Goal: Task Accomplishment & Management: Complete application form

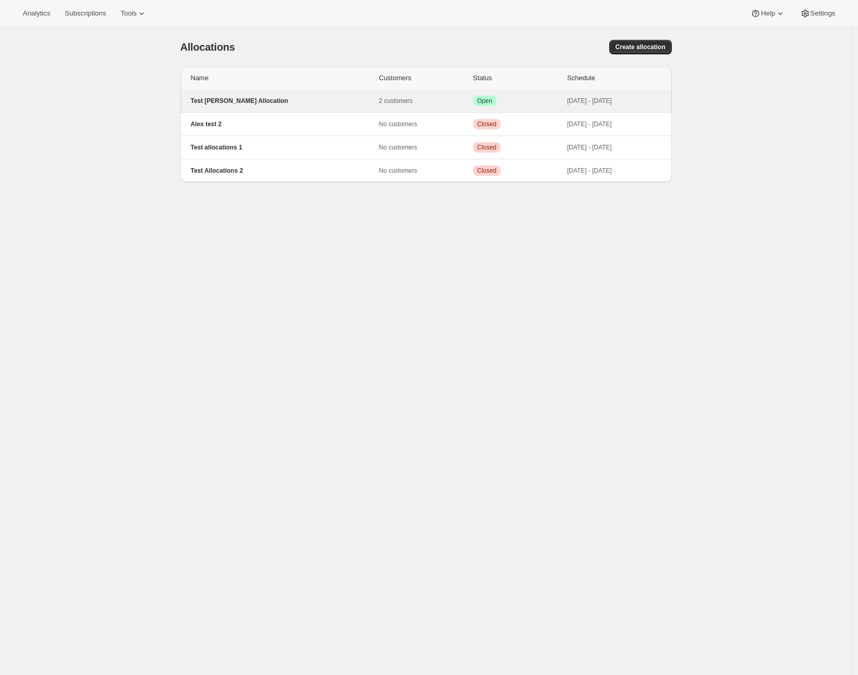
click at [235, 98] on p "Test [PERSON_NAME] Allocation" at bounding box center [285, 101] width 188 height 8
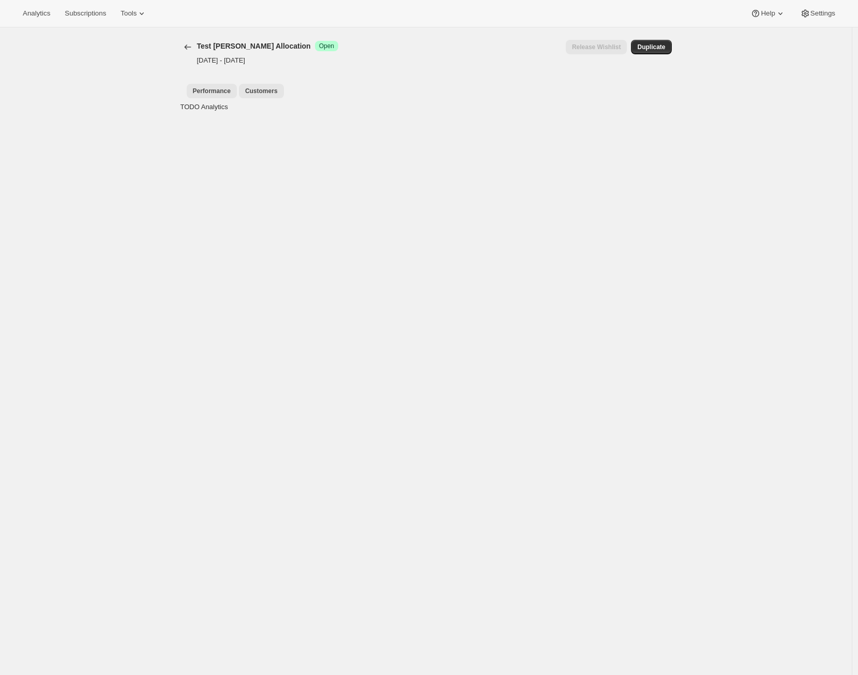
click at [266, 95] on span "Customers" at bounding box center [261, 91] width 33 height 8
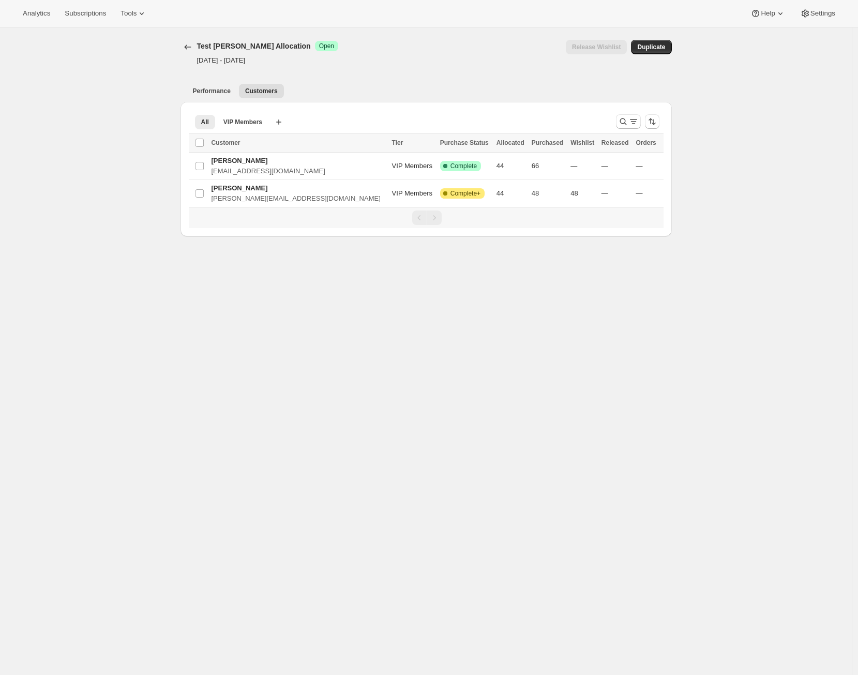
click at [606, 52] on div "Release Wishlist" at bounding box center [597, 47] width 62 height 14
click at [606, 49] on div "Release Wishlist" at bounding box center [597, 47] width 62 height 14
click at [606, 48] on div "Release Wishlist" at bounding box center [597, 47] width 62 height 14
drag, startPoint x: 606, startPoint y: 48, endPoint x: 598, endPoint y: 51, distance: 8.4
click at [605, 48] on div "Release Wishlist" at bounding box center [597, 47] width 62 height 14
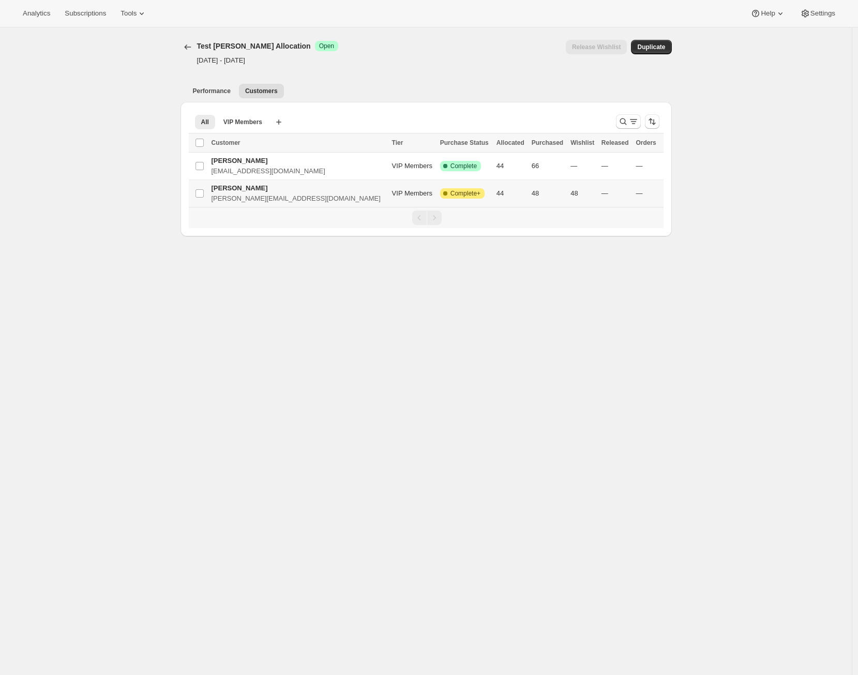
click at [208, 194] on td "Select Item" at bounding box center [199, 193] width 20 height 27
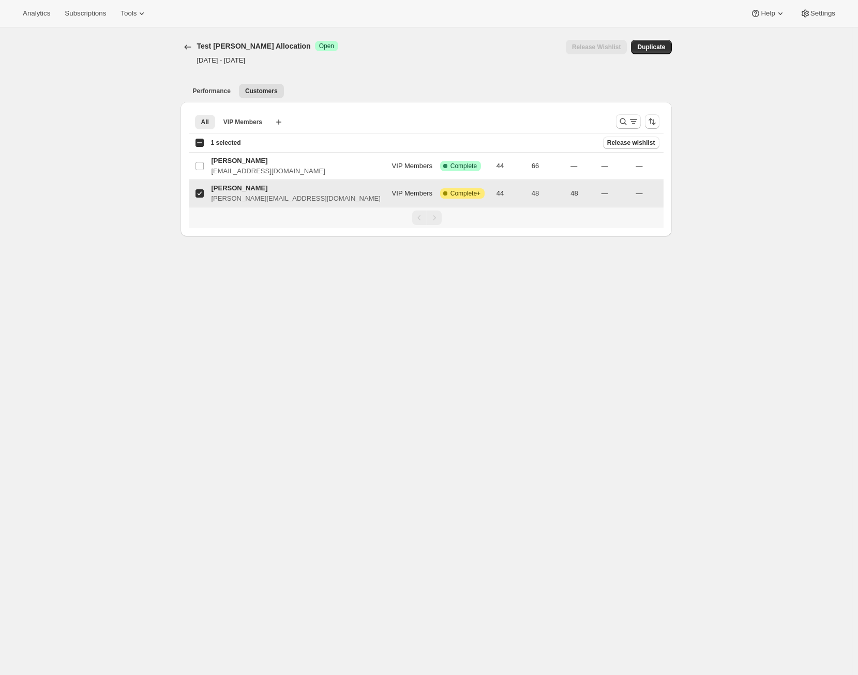
click at [204, 192] on input "Select Item" at bounding box center [199, 193] width 8 height 8
checkbox input "false"
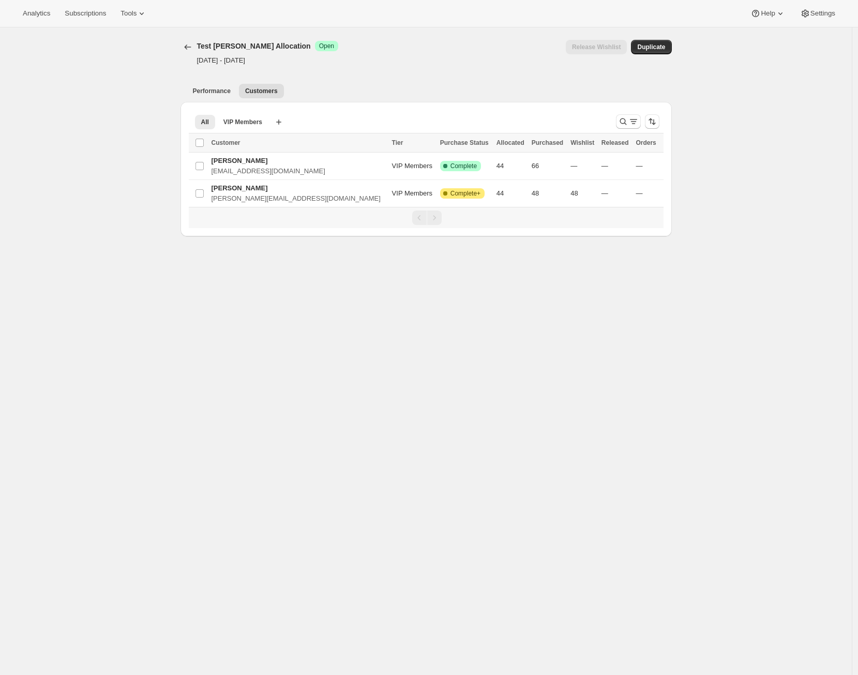
click at [271, 49] on div "Test Alex Allocation Success Open" at bounding box center [268, 46] width 142 height 10
click at [192, 49] on icon "Allocations" at bounding box center [188, 47] width 10 height 10
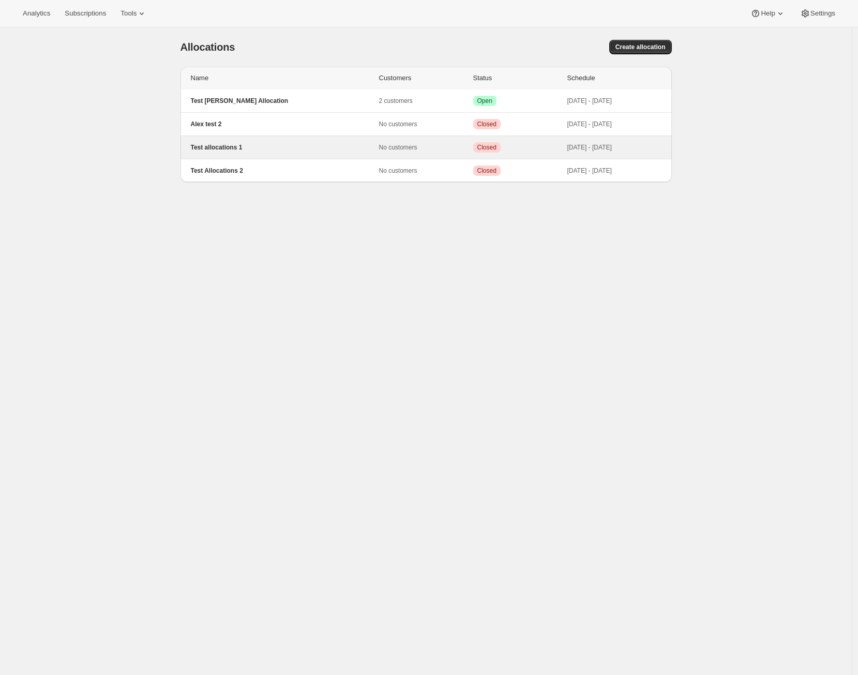
click at [230, 142] on div "Test allocations 1 No customers Critical Closed Oct 2, 2025 - Oct 6, 2025" at bounding box center [426, 147] width 479 height 10
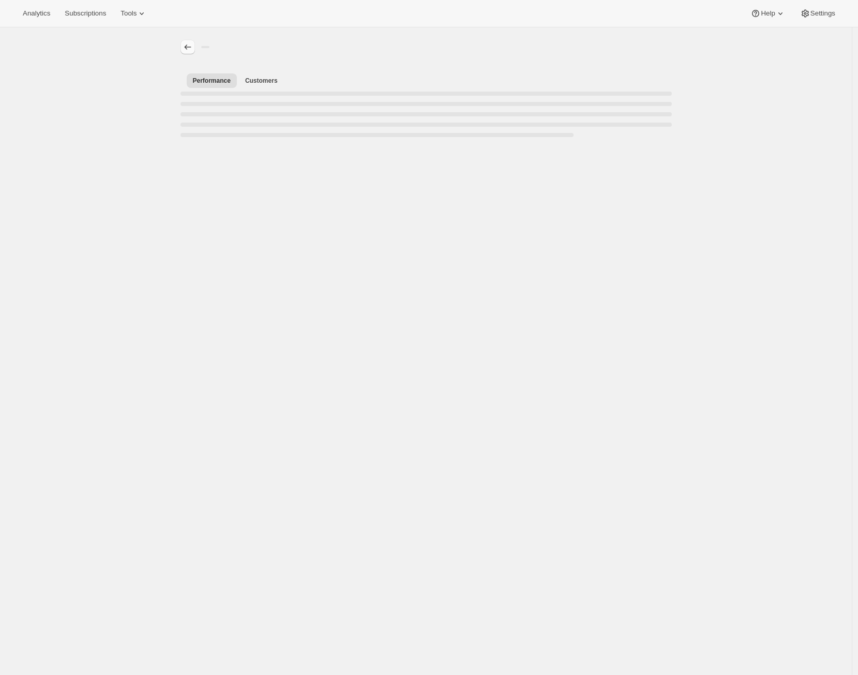
click at [193, 52] on icon "Allocations" at bounding box center [188, 47] width 10 height 10
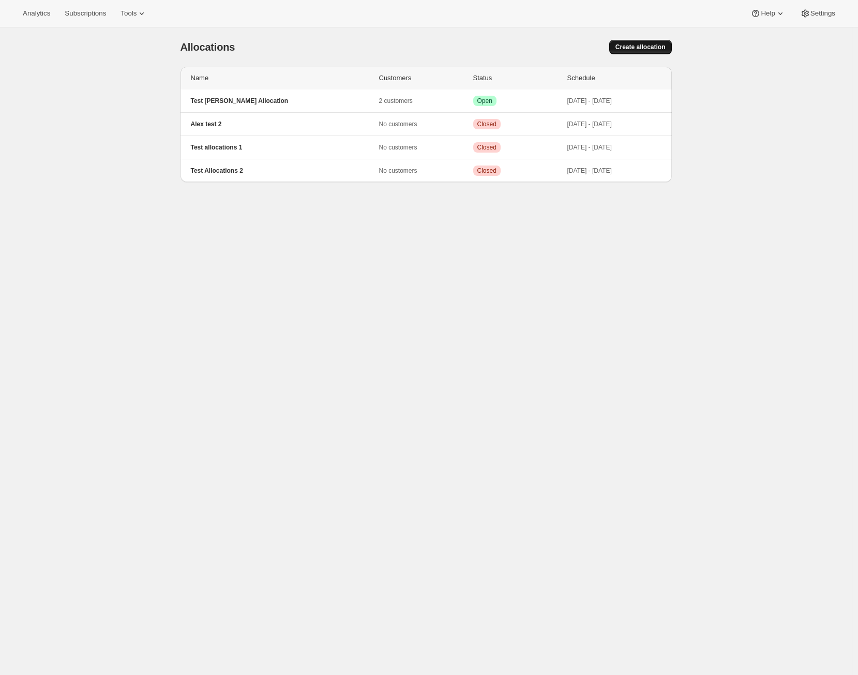
click at [651, 51] on span "Create allocation" at bounding box center [640, 47] width 50 height 8
select select "12:00"
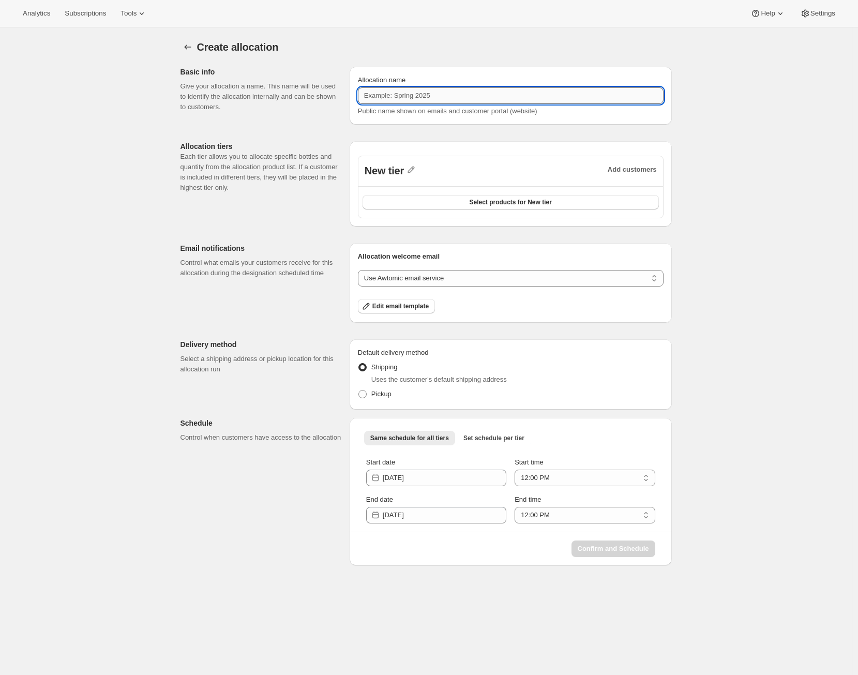
click at [416, 96] on input "Allocation name" at bounding box center [511, 95] width 306 height 17
click at [382, 94] on input "Tesgt Alex Allocation 3" at bounding box center [511, 95] width 306 height 17
type input "Test Alex Allocation 3"
click at [416, 170] on icon "button" at bounding box center [411, 169] width 10 height 10
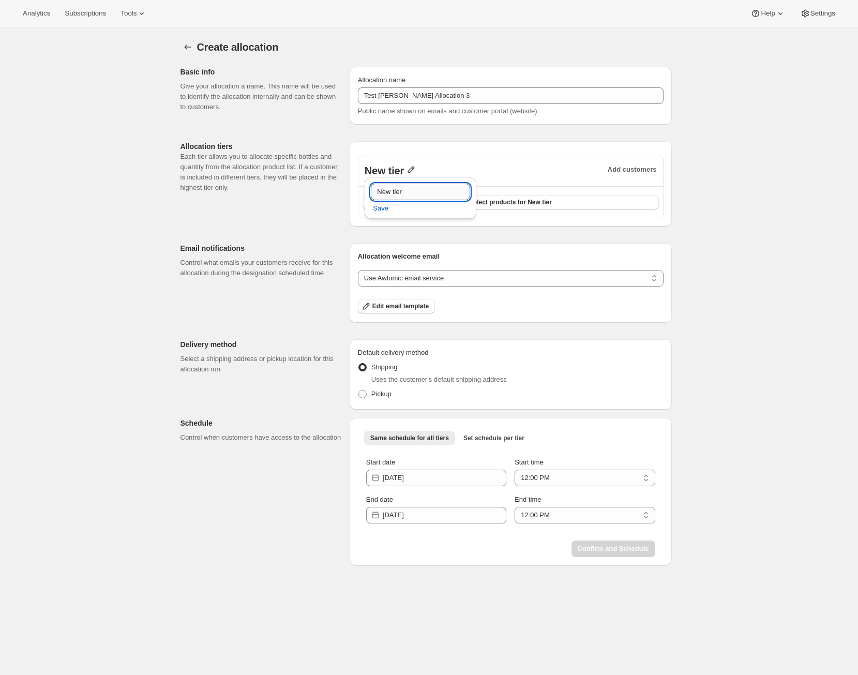
drag, startPoint x: 412, startPoint y: 184, endPoint x: 412, endPoint y: 191, distance: 7.2
click at [412, 184] on input "New tier" at bounding box center [420, 192] width 99 height 17
click at [412, 191] on input "New tier" at bounding box center [420, 192] width 99 height 17
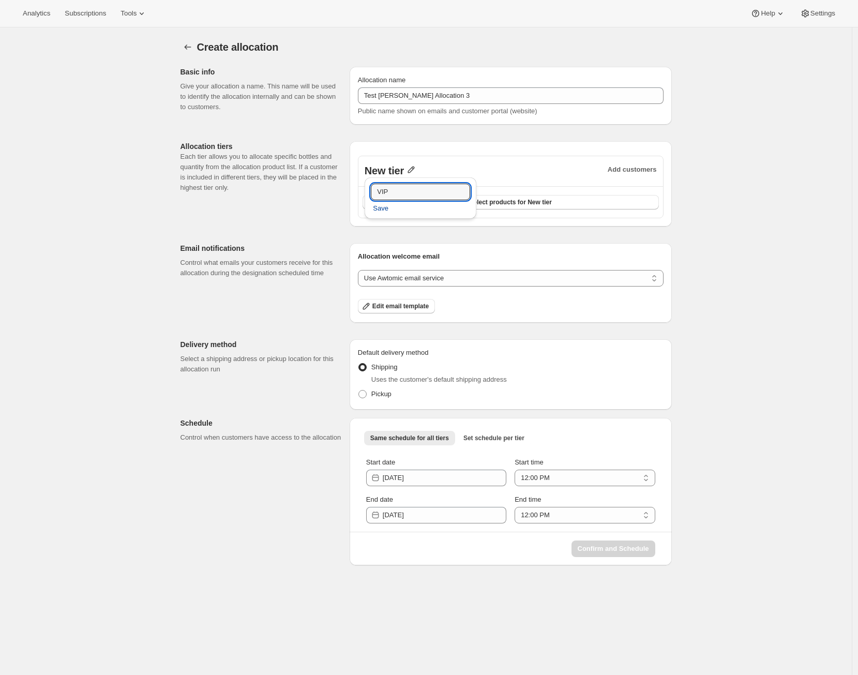
type input "VIP"
click at [385, 203] on span "Save" at bounding box center [381, 208] width 16 height 10
click at [481, 207] on button "Select products for VIP" at bounding box center [510, 202] width 296 height 14
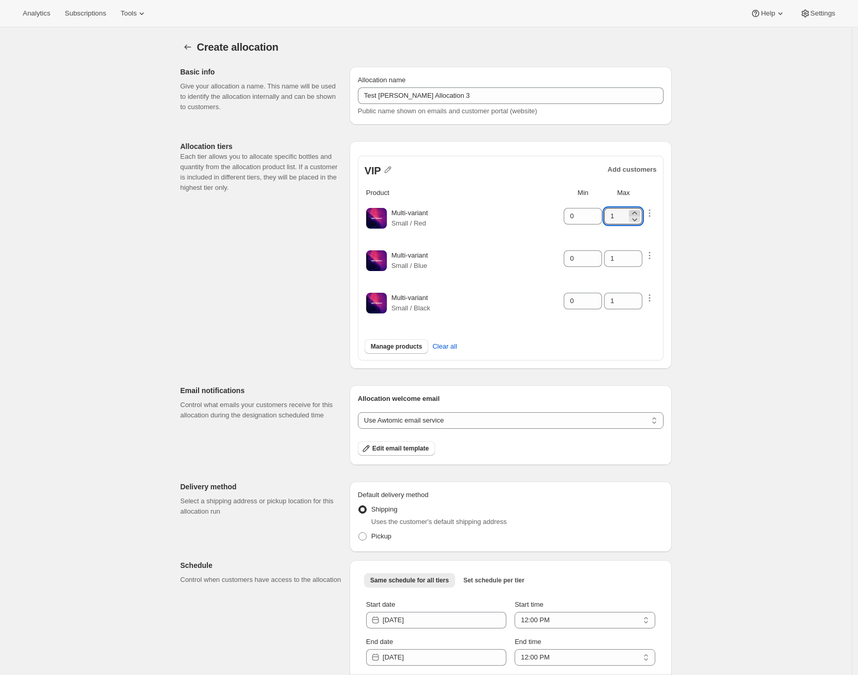
click at [640, 213] on div at bounding box center [634, 213] width 11 height 6
click at [640, 213] on icon at bounding box center [634, 213] width 10 height 10
click at [640, 212] on icon at bounding box center [634, 213] width 10 height 10
type input "4"
click at [599, 211] on icon at bounding box center [594, 213] width 10 height 10
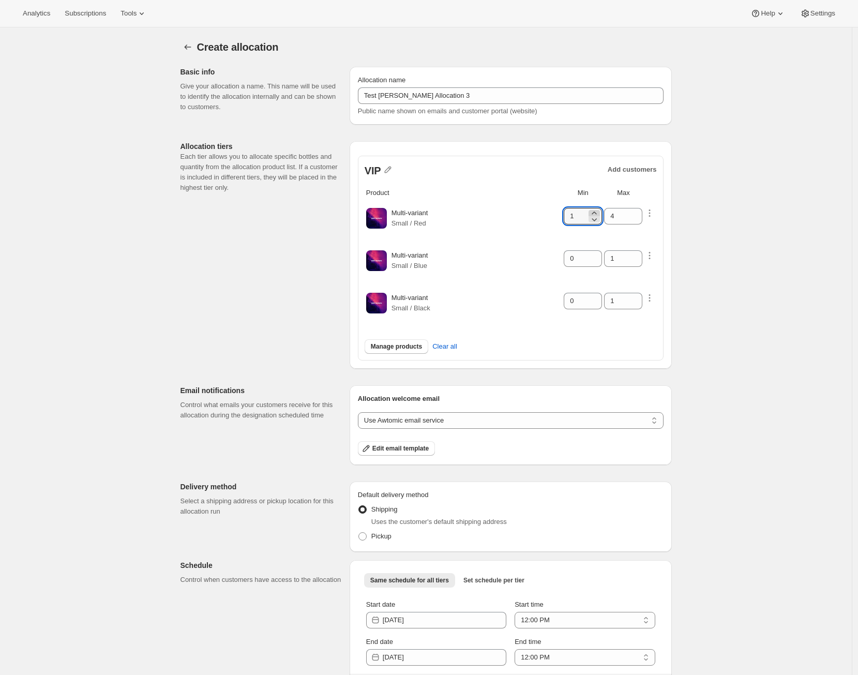
click at [599, 211] on icon at bounding box center [594, 213] width 10 height 10
type input "2"
click at [655, 297] on icon "button" at bounding box center [649, 298] width 10 height 10
click at [656, 326] on select "Customers can wishlist item Wishlist only product Block item from wishlist" at bounding box center [649, 321] width 104 height 17
select select "only"
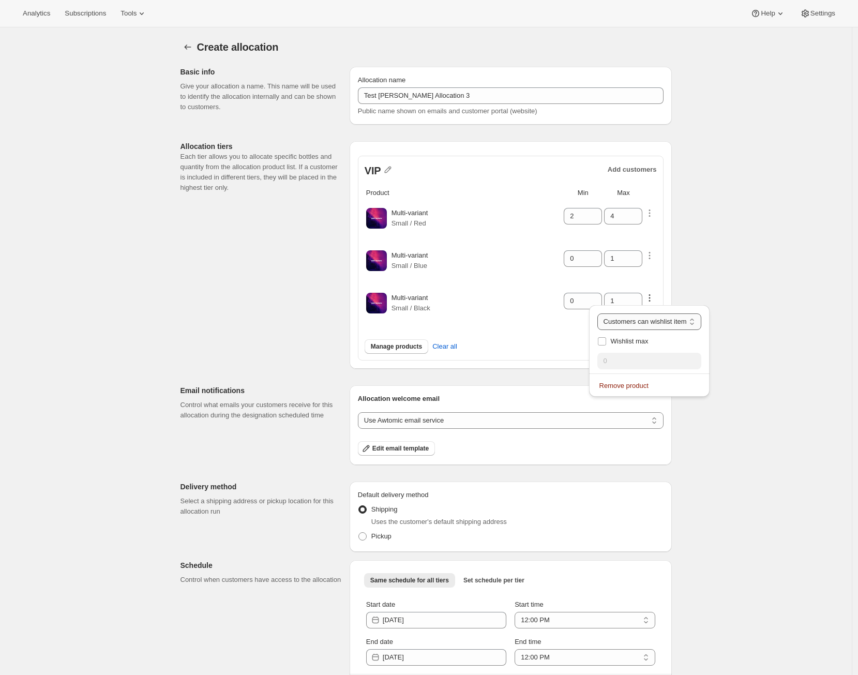
click at [608, 313] on select "Customers can wishlist item Wishlist only product Block item from wishlist" at bounding box center [649, 321] width 104 height 17
type input "0"
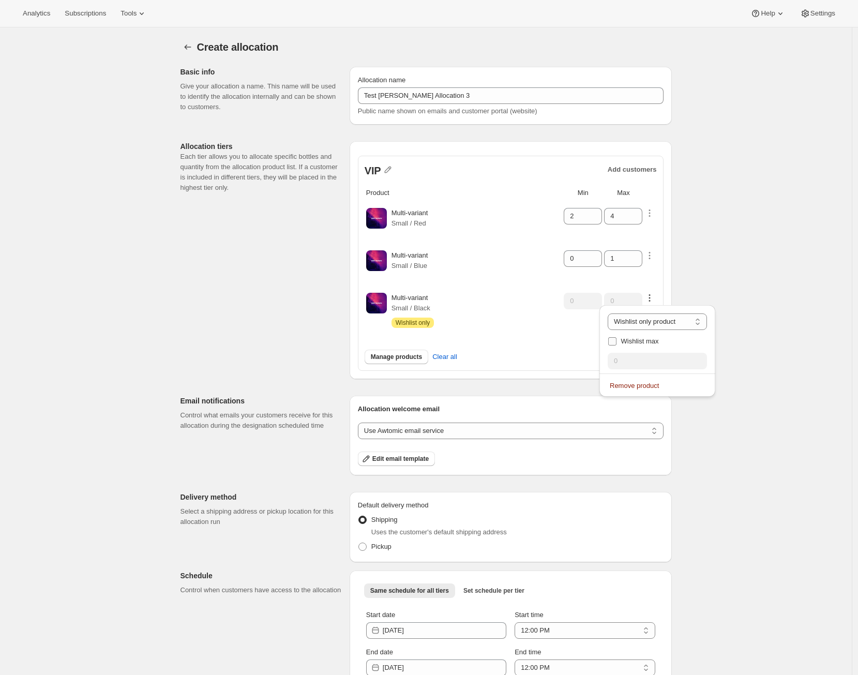
click at [615, 342] on input "Wishlist max" at bounding box center [612, 341] width 8 height 8
checkbox input "true"
drag, startPoint x: 623, startPoint y: 360, endPoint x: 583, endPoint y: 359, distance: 39.3
click at [583, 359] on div "Analytics Subscriptions Tools Help Settings Skip to content Create allocation. …" at bounding box center [429, 363] width 858 height 726
type input "4"
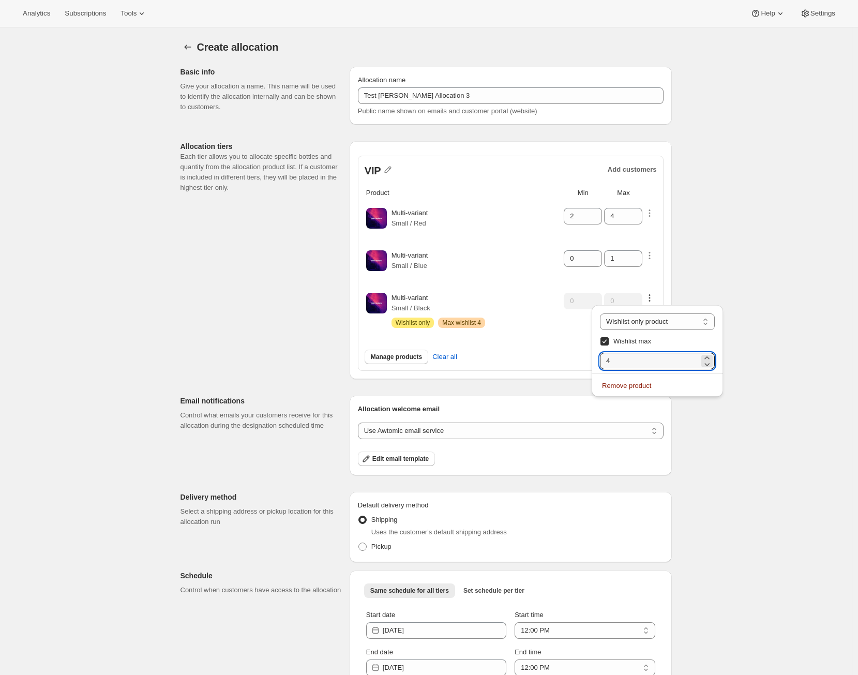
click at [533, 276] on td "Multi-variant Small / Blue" at bounding box center [477, 262] width 172 height 41
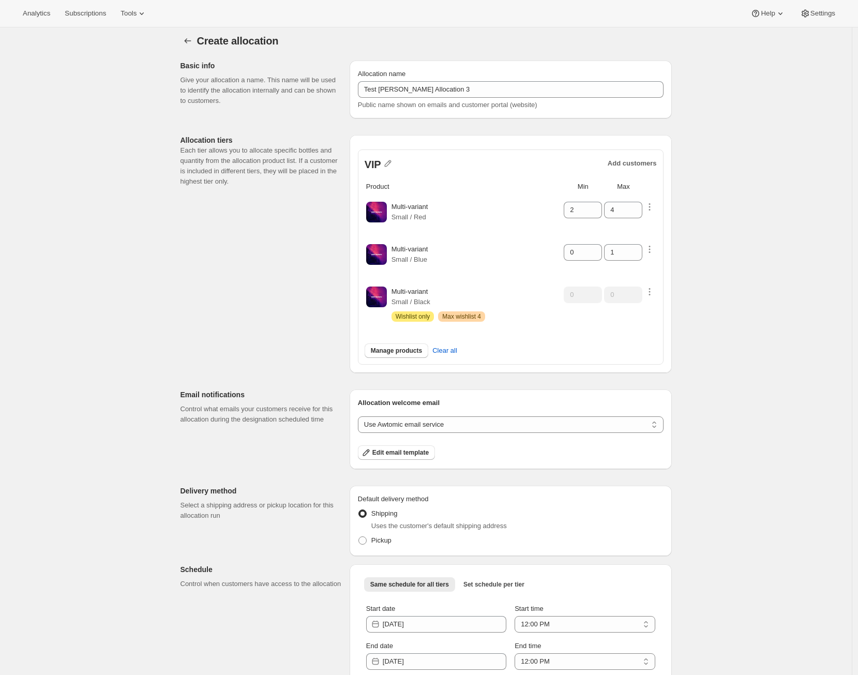
scroll to position [50, 0]
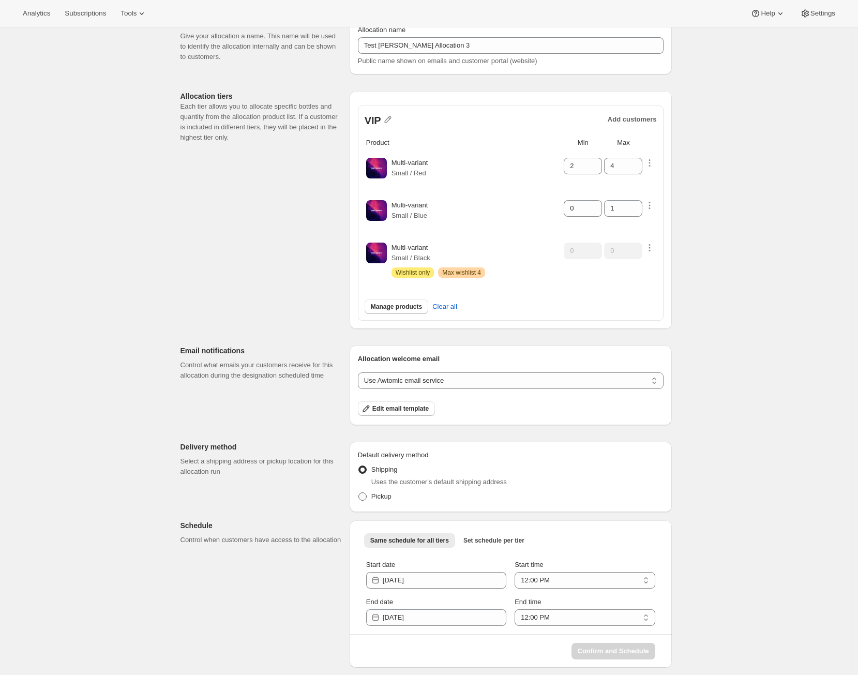
click at [376, 492] on span "Pickup" at bounding box center [381, 496] width 20 height 8
click at [359, 492] on input "Pickup" at bounding box center [358, 492] width 1 height 1
radio input "true"
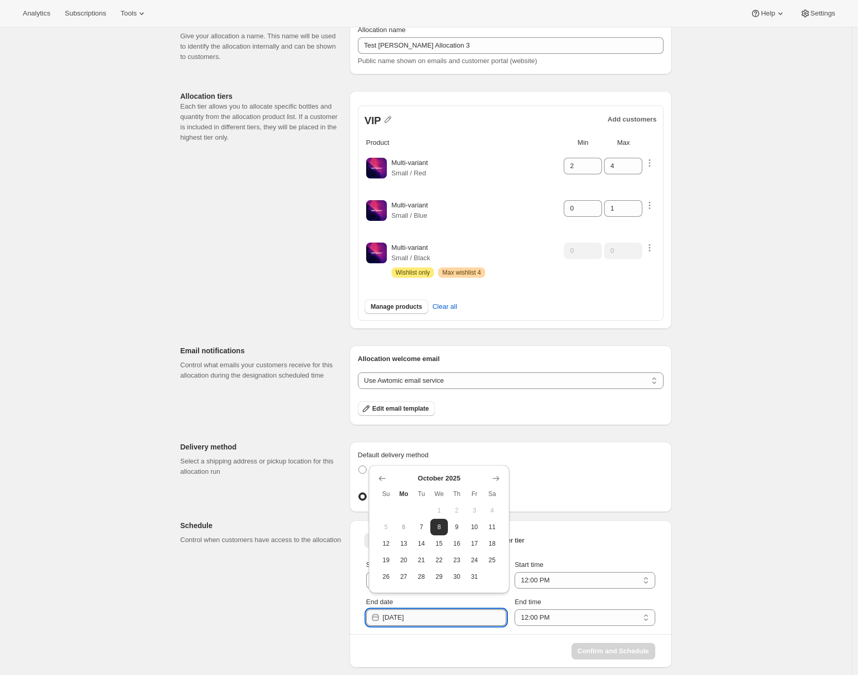
click at [424, 610] on input "2025-10-08" at bounding box center [445, 617] width 124 height 17
click at [472, 532] on button "10" at bounding box center [474, 527] width 18 height 17
type input "2025-10-09"
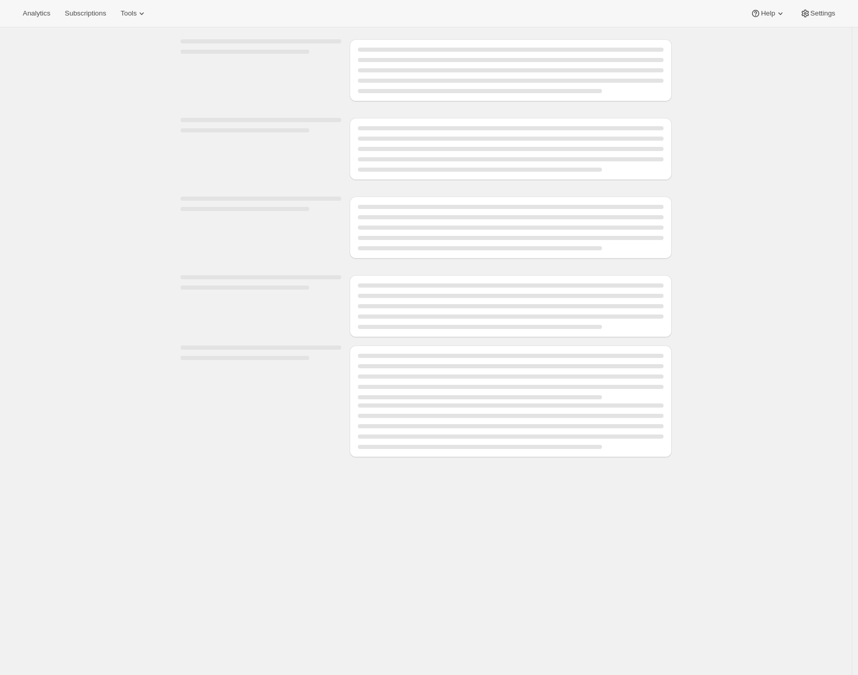
select select "12:00"
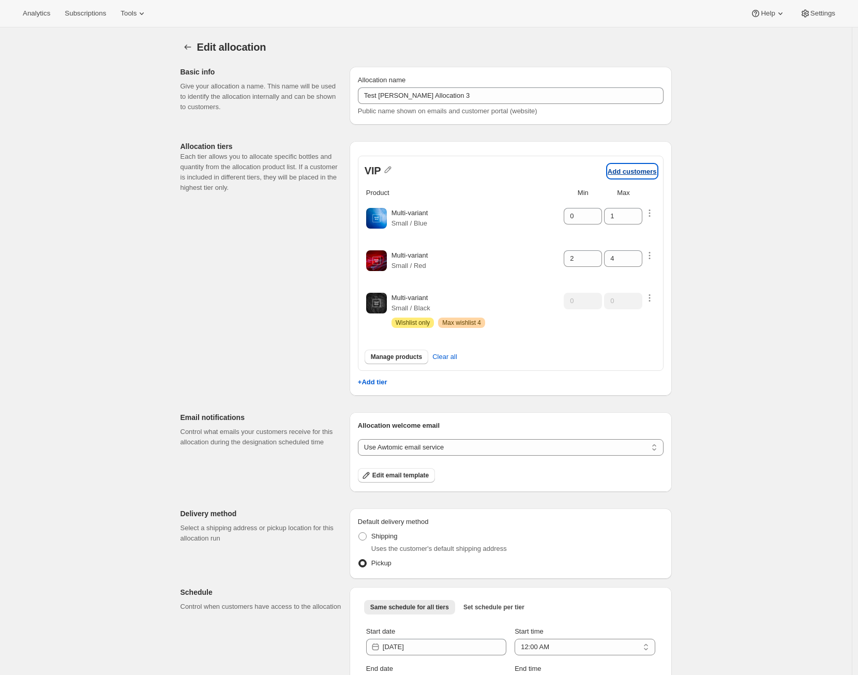
click at [642, 169] on p "Add customers" at bounding box center [632, 172] width 49 height 8
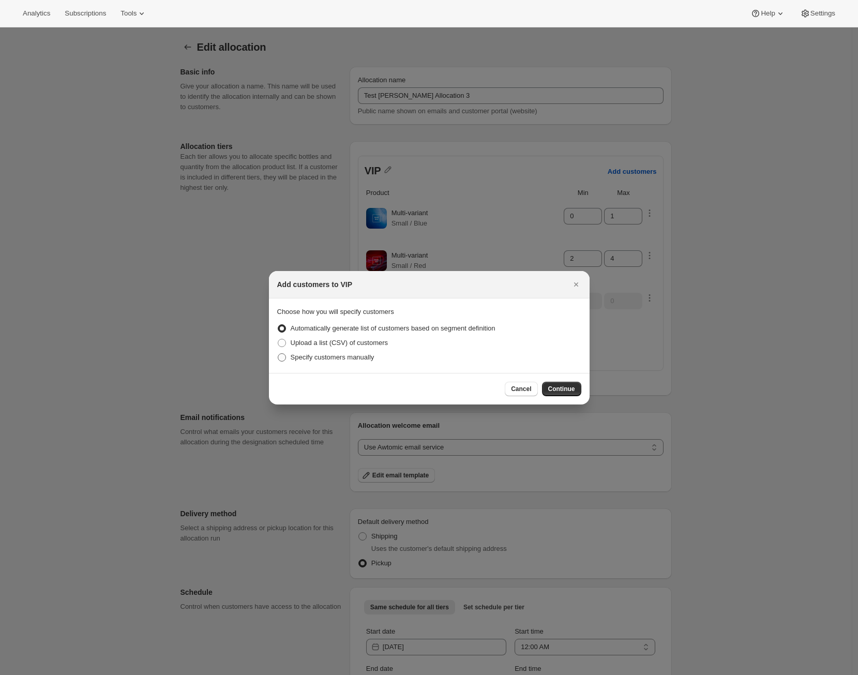
click at [325, 354] on span "Specify customers manually" at bounding box center [333, 357] width 84 height 8
click at [278, 354] on input "Specify customers manually" at bounding box center [278, 353] width 1 height 1
click at [553, 388] on span "Continue" at bounding box center [561, 389] width 27 height 8
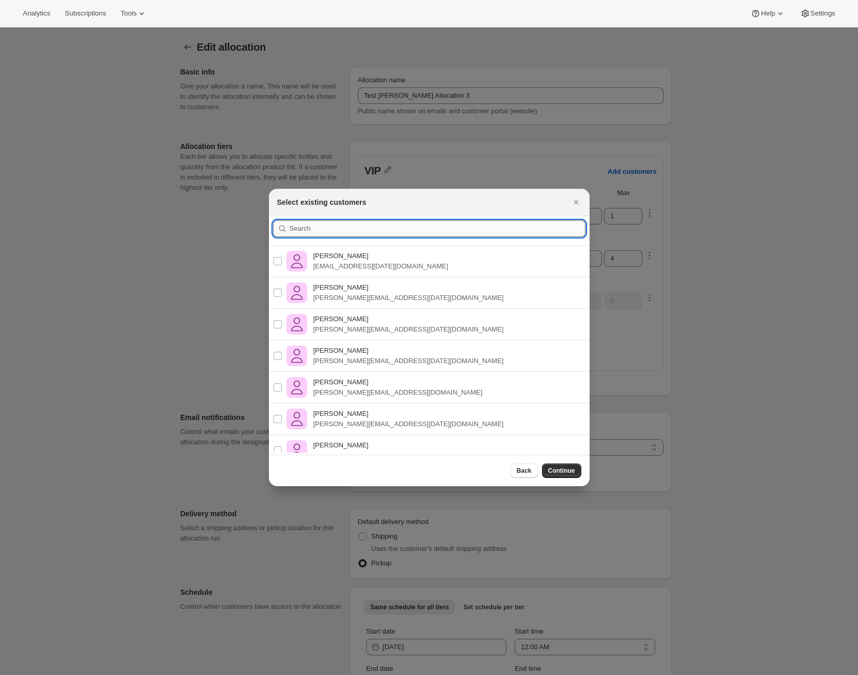
click at [344, 234] on input ":r4c:" at bounding box center [438, 228] width 296 height 17
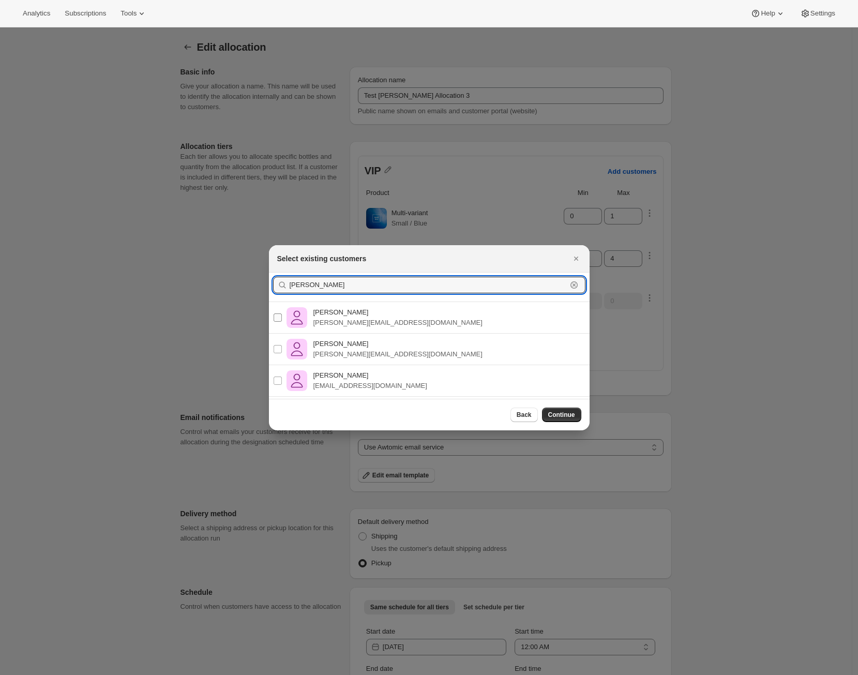
type input "Alejandro"
click at [275, 318] on input "Alejandro Pérez Ramos alex@awtomic.com" at bounding box center [278, 317] width 8 height 8
checkbox input "true"
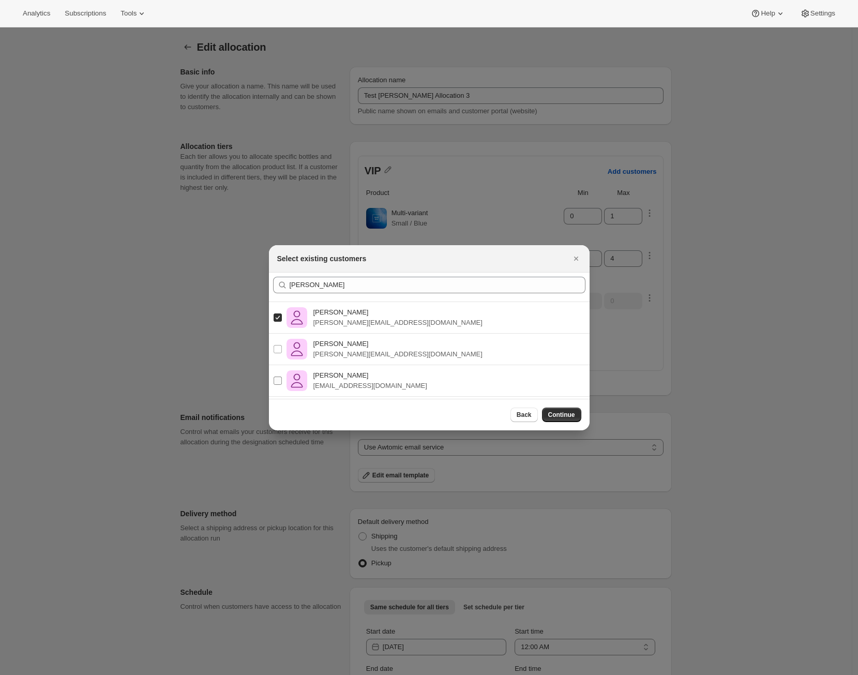
click at [283, 379] on label "Alejandro Pérez Ramos alex@shopbundle.co" at bounding box center [350, 380] width 154 height 25
click at [282, 379] on input "Alejandro Pérez Ramos alex@shopbundle.co" at bounding box center [278, 380] width 8 height 8
checkbox input "true"
click at [569, 419] on button "Continue" at bounding box center [561, 414] width 39 height 14
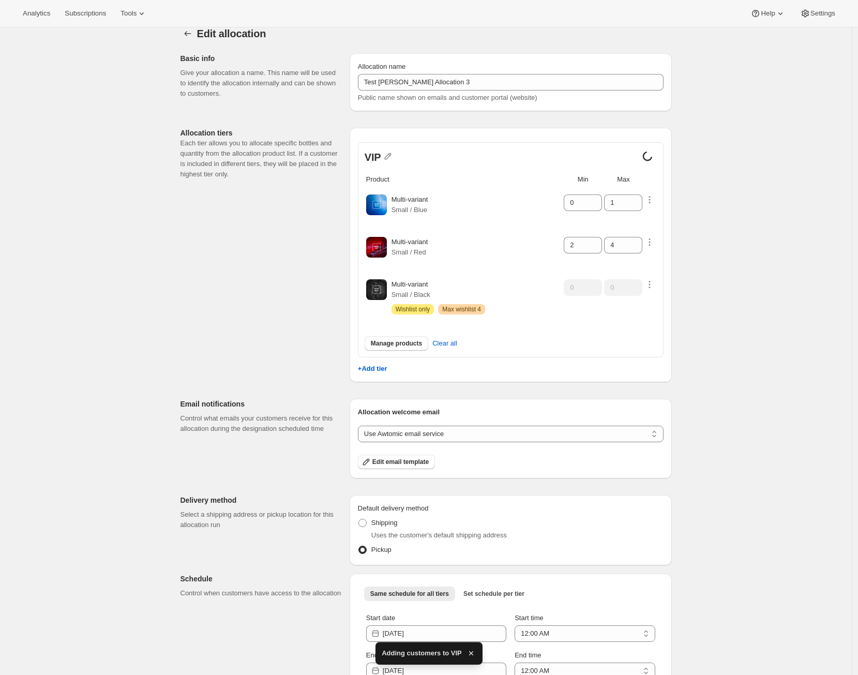
scroll to position [67, 0]
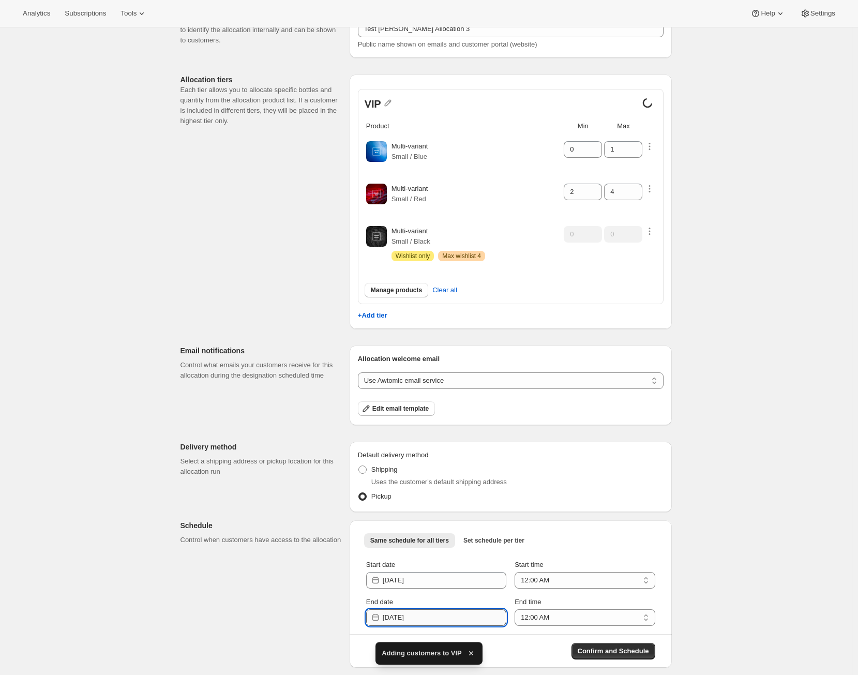
click at [436, 619] on input "2025-10-08" at bounding box center [445, 617] width 124 height 17
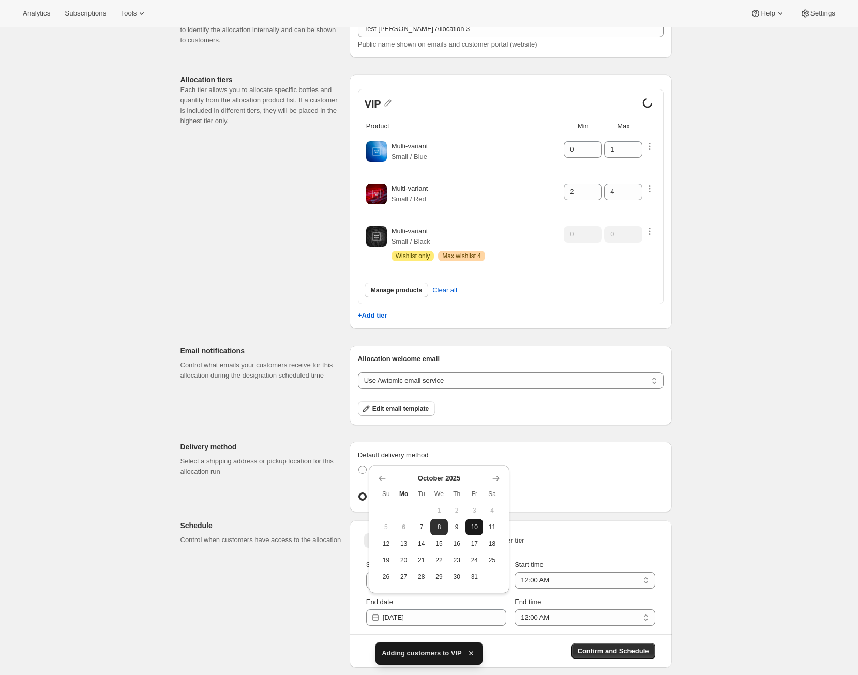
click at [472, 529] on span "10" at bounding box center [474, 527] width 9 height 8
click at [446, 614] on input "2025-10-09" at bounding box center [445, 617] width 124 height 17
click at [496, 527] on span "11" at bounding box center [491, 527] width 9 height 8
type input "2025-10-10"
click at [593, 620] on select "12:00 AM 1:00 AM 2:00 AM 3:00 AM 4:00 AM 5:00 AM 6:00 AM 7:00 AM 8:00 AM 9:00 A…" at bounding box center [585, 617] width 140 height 17
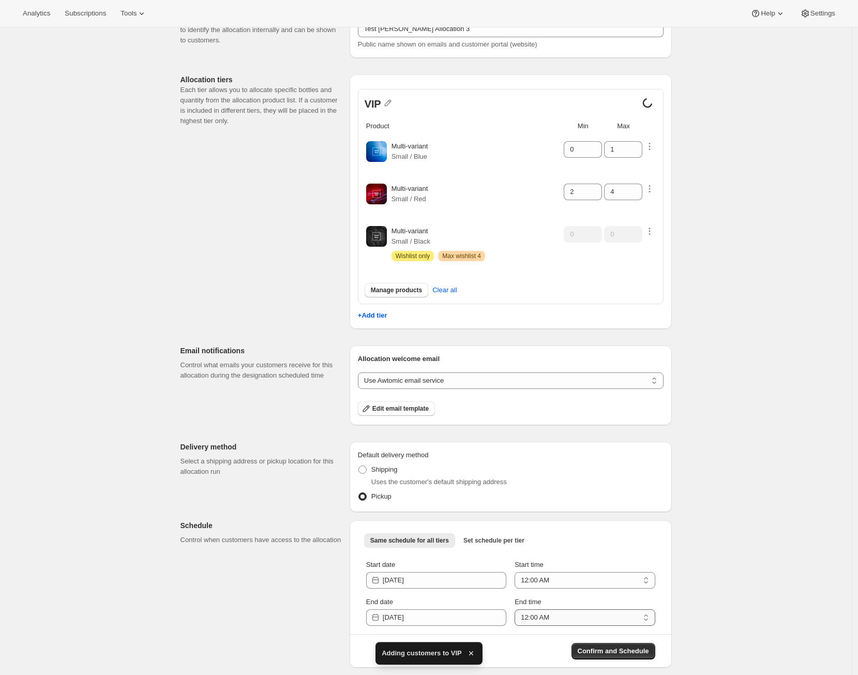
select select "23:00"
click at [517, 609] on select "12:00 AM 1:00 AM 2:00 AM 3:00 AM 4:00 AM 5:00 AM 6:00 AM 7:00 AM 8:00 AM 9:00 A…" at bounding box center [585, 617] width 140 height 17
click at [594, 648] on span "Confirm and Schedule" at bounding box center [613, 651] width 71 height 10
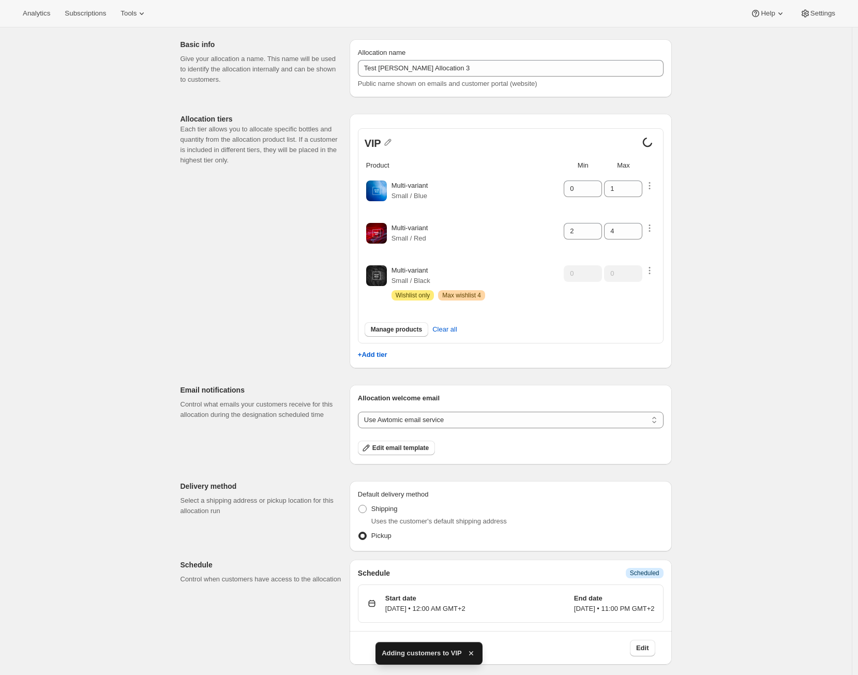
scroll to position [0, 0]
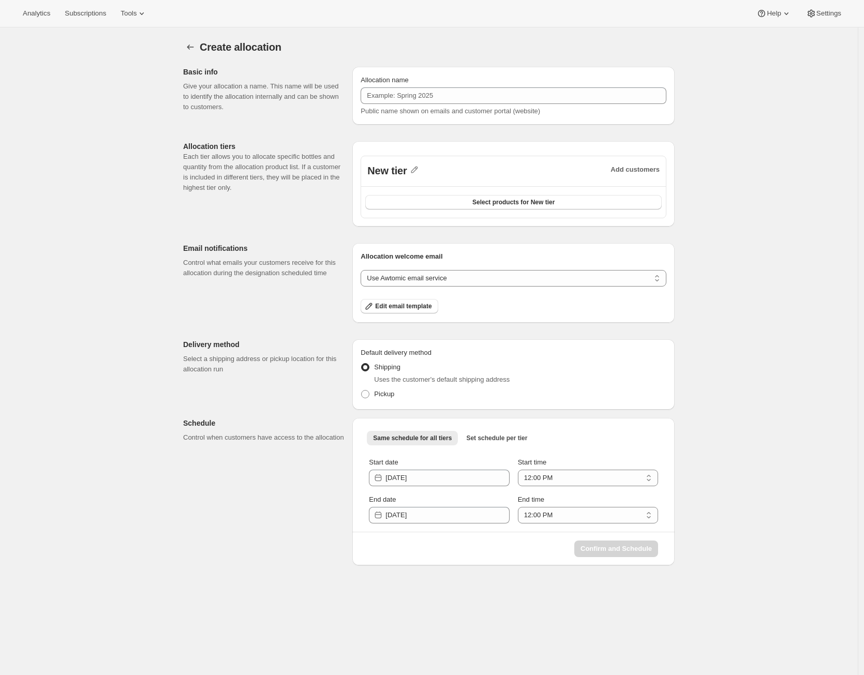
select select "12:00"
